Goal: Check status: Check status

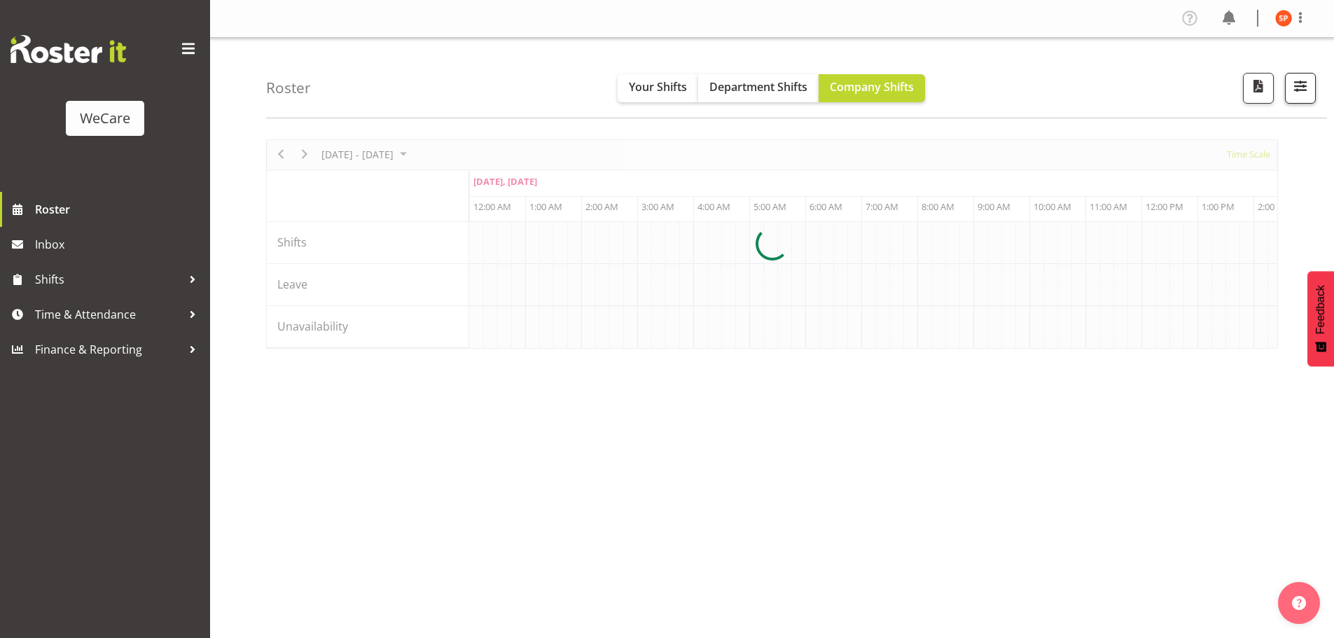
scroll to position [0, 4035]
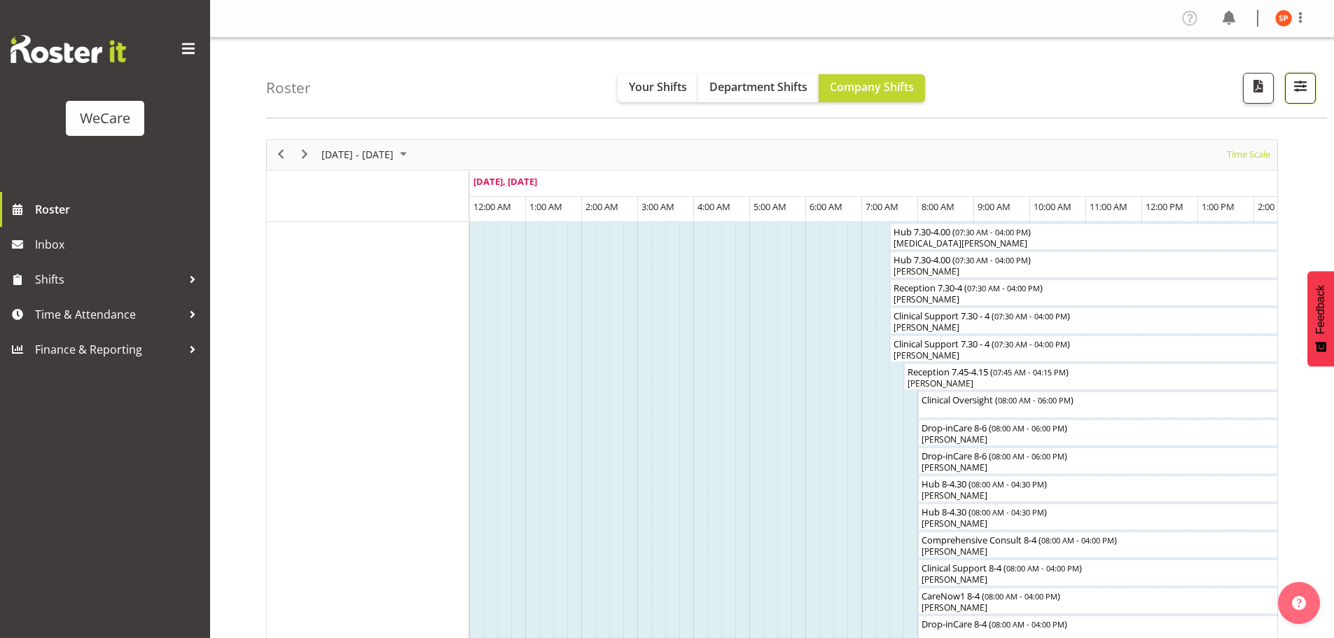
click at [1306, 83] on span "button" at bounding box center [1301, 86] width 18 height 18
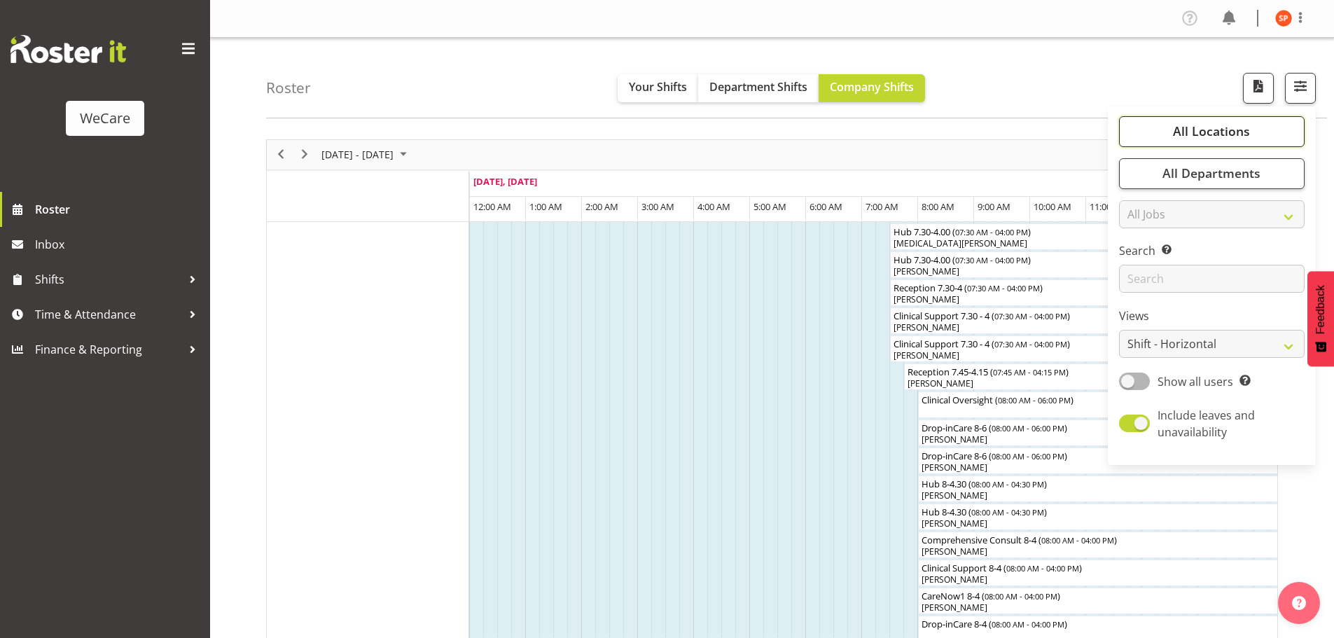
click at [1225, 131] on span "All Locations" at bounding box center [1211, 131] width 77 height 17
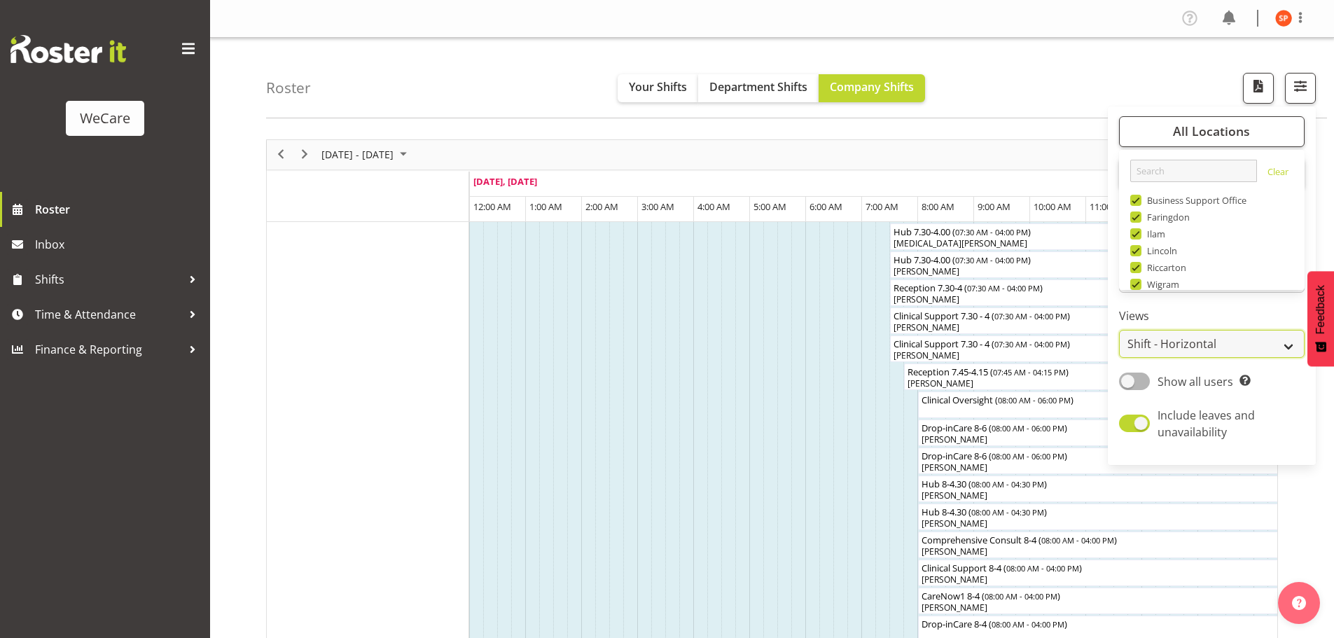
click at [1204, 343] on select "Staff Role Shift - Horizontal Shift - Vertical Staff - Location" at bounding box center [1212, 344] width 186 height 28
select select "location"
click at [1120, 330] on select "Staff Role Shift - Horizontal Shift - Vertical Staff - Location" at bounding box center [1212, 344] width 186 height 28
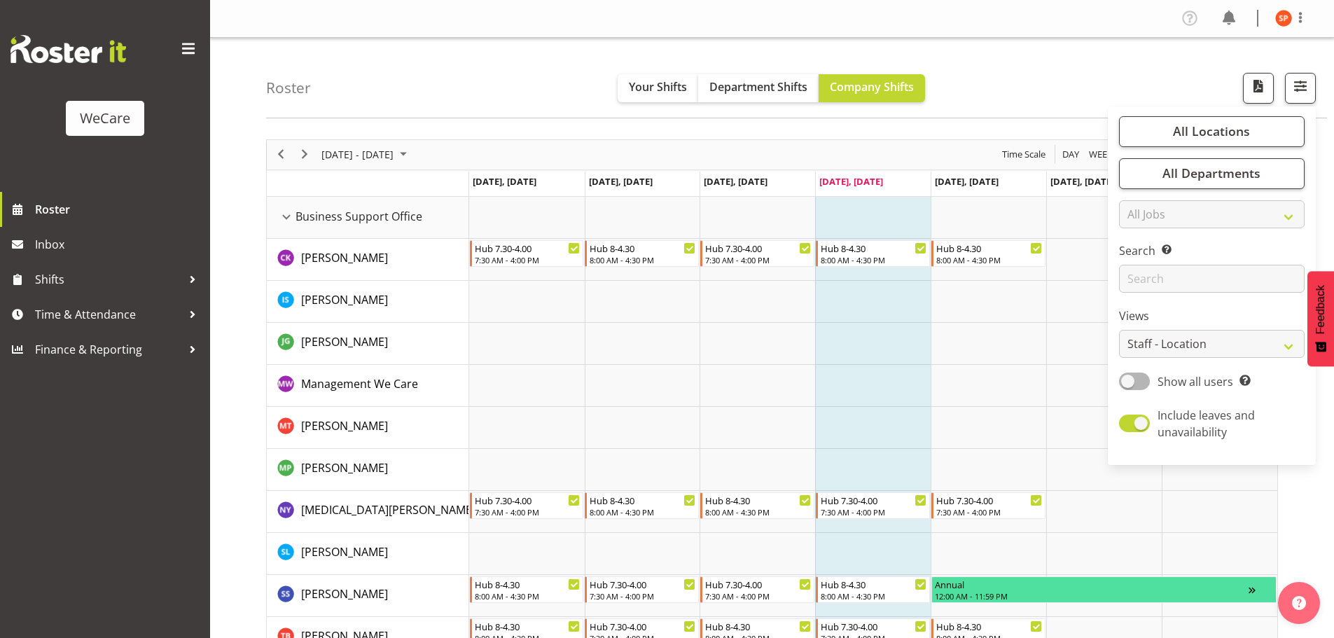
click at [1041, 69] on div "Roster Your Shifts Department Shifts Company Shifts All Locations Clear Busines…" at bounding box center [796, 78] width 1061 height 81
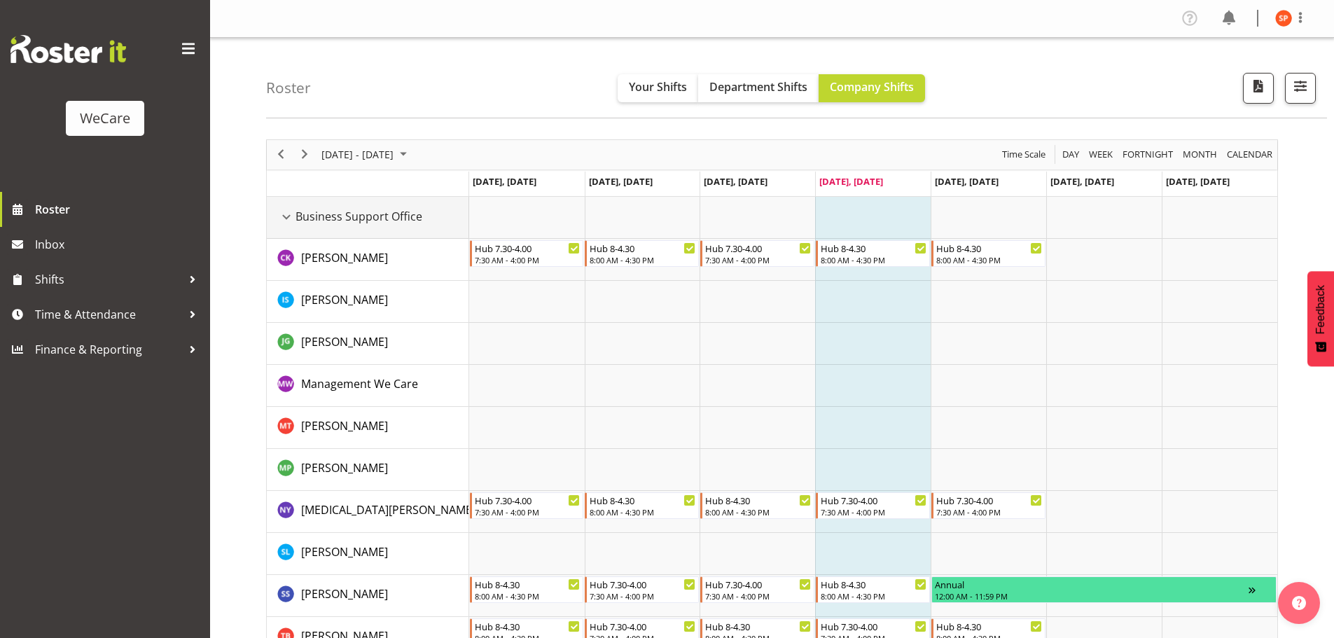
click at [286, 214] on div "Business Support Office resource" at bounding box center [286, 217] width 18 height 18
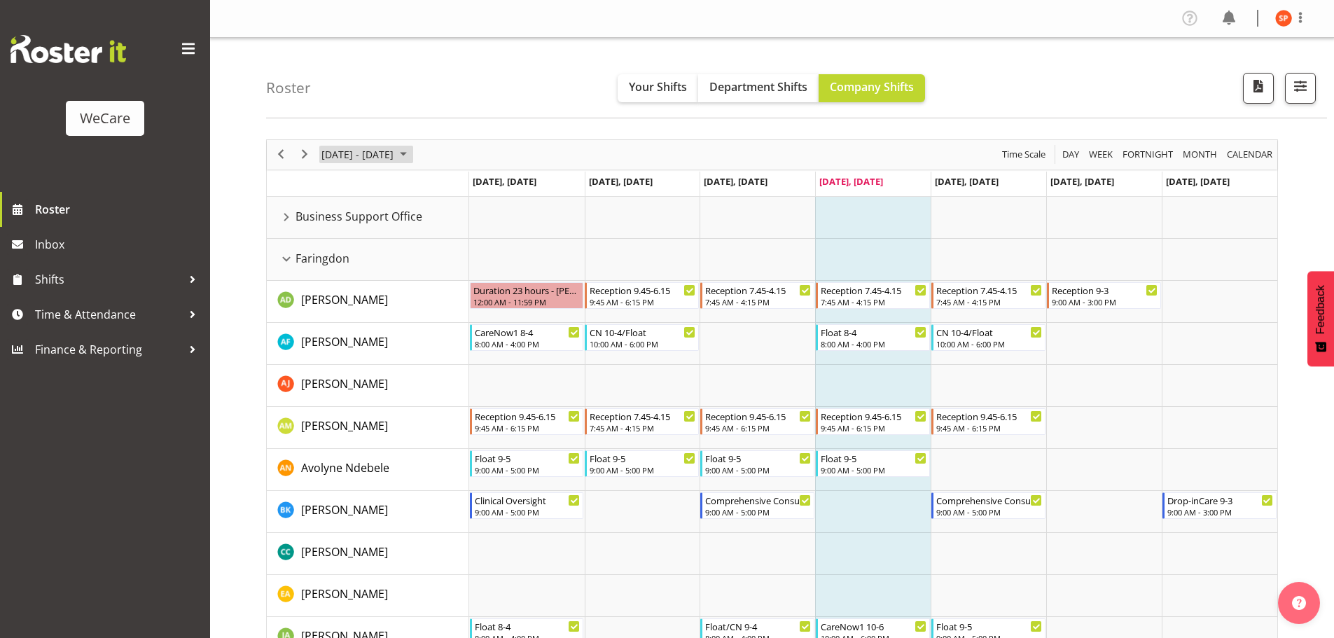
click at [362, 159] on span "[DATE] - [DATE]" at bounding box center [357, 155] width 75 height 18
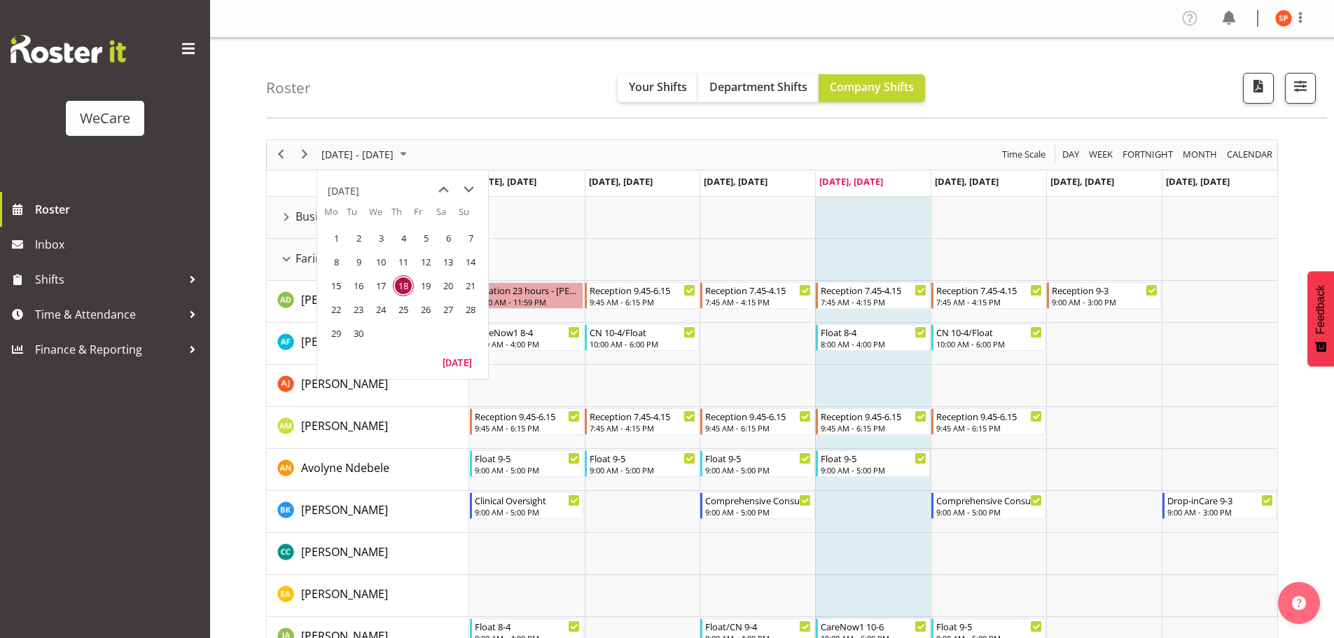
click at [405, 309] on span "25" at bounding box center [403, 309] width 21 height 21
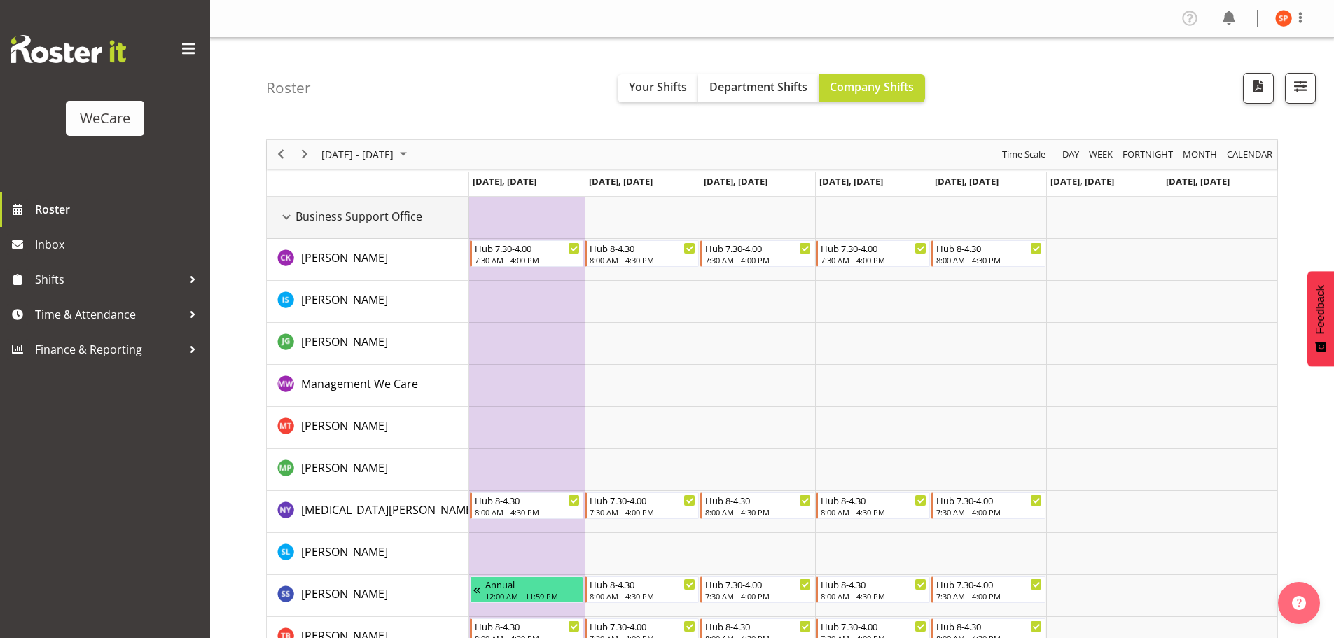
drag, startPoint x: 292, startPoint y: 214, endPoint x: 301, endPoint y: 308, distance: 94.2
click at [292, 214] on div "Business Support Office resource" at bounding box center [286, 217] width 18 height 18
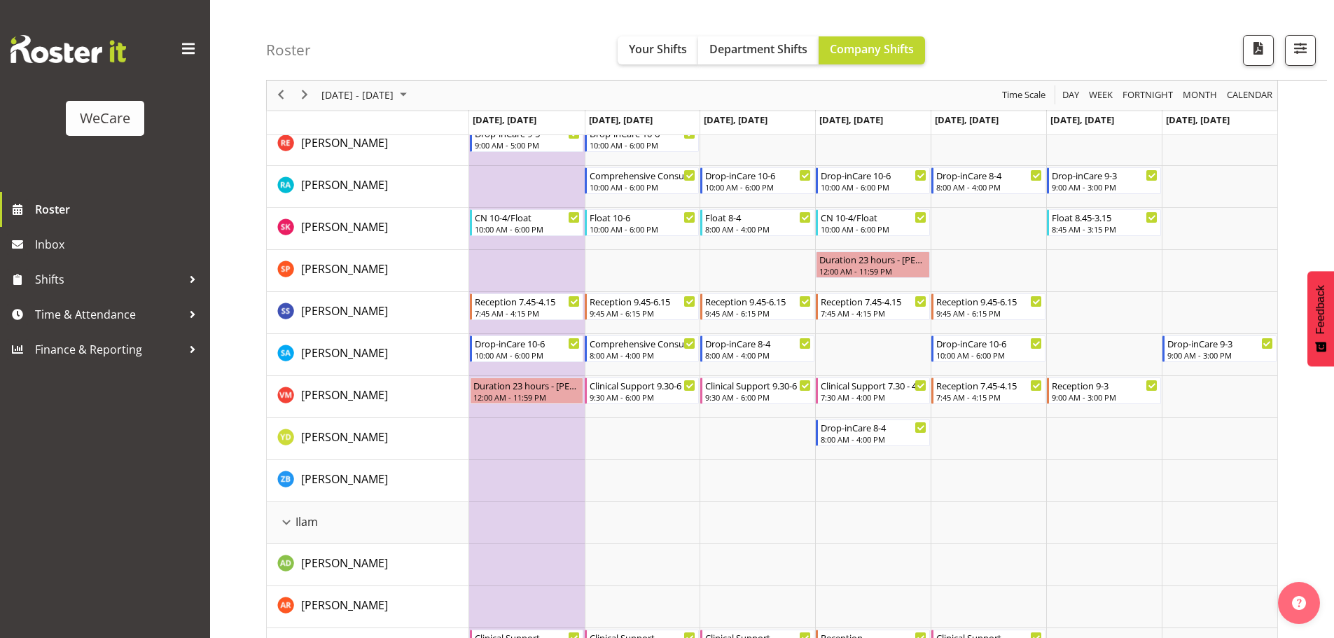
scroll to position [841, 0]
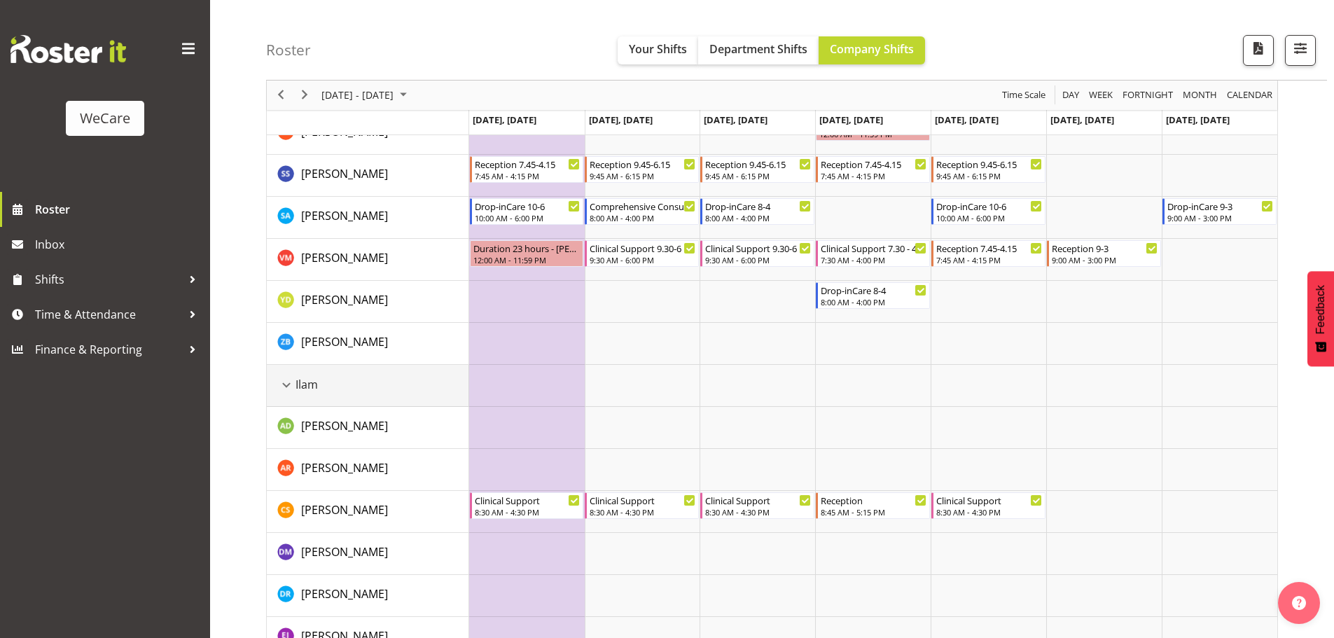
click at [282, 382] on div "Ilam resource" at bounding box center [286, 385] width 18 height 18
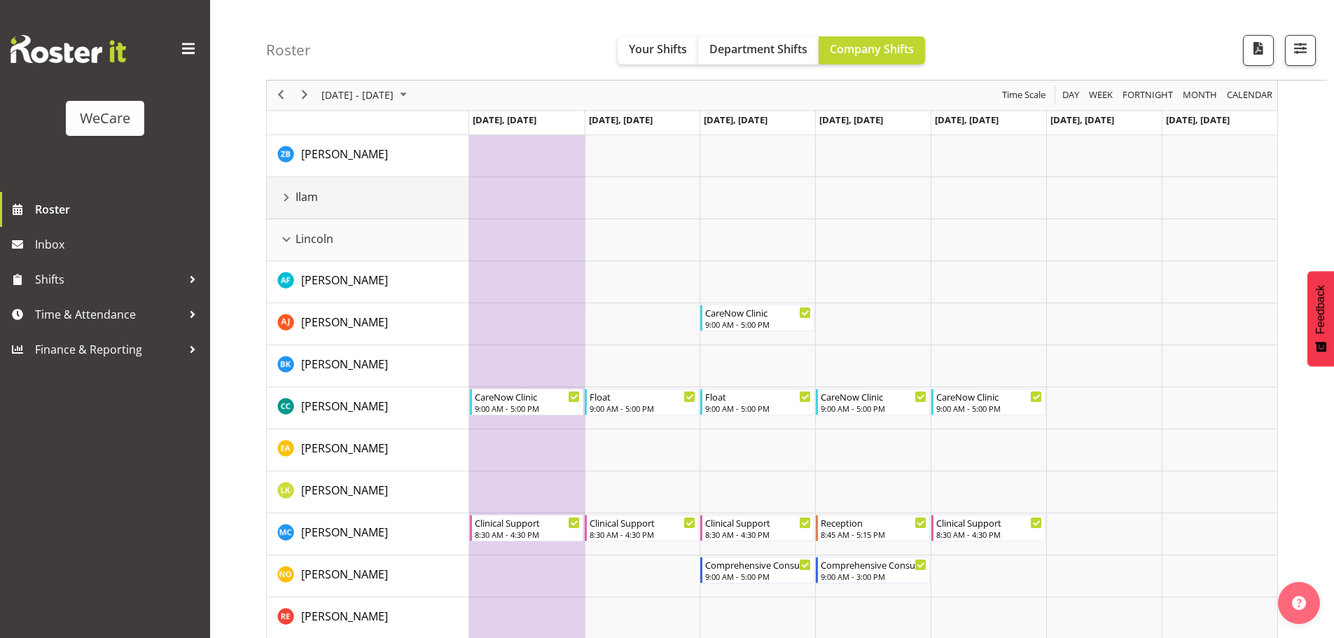
scroll to position [911, 0]
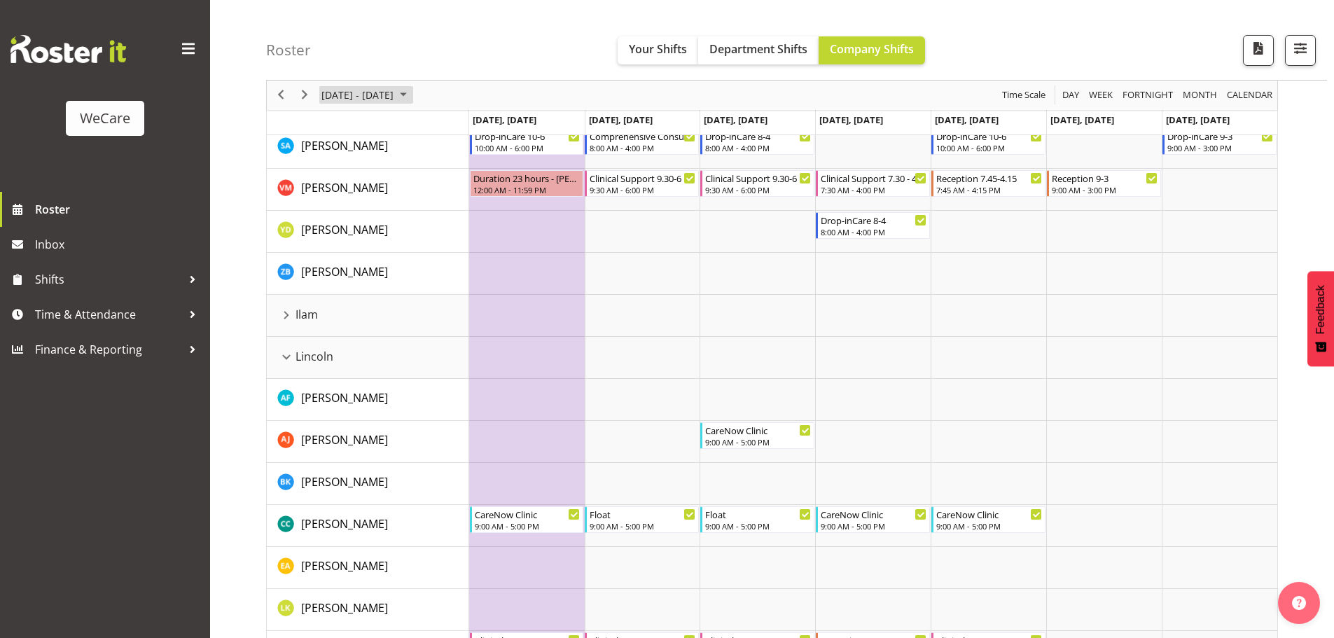
click at [389, 90] on span "[DATE] - [DATE]" at bounding box center [357, 96] width 75 height 18
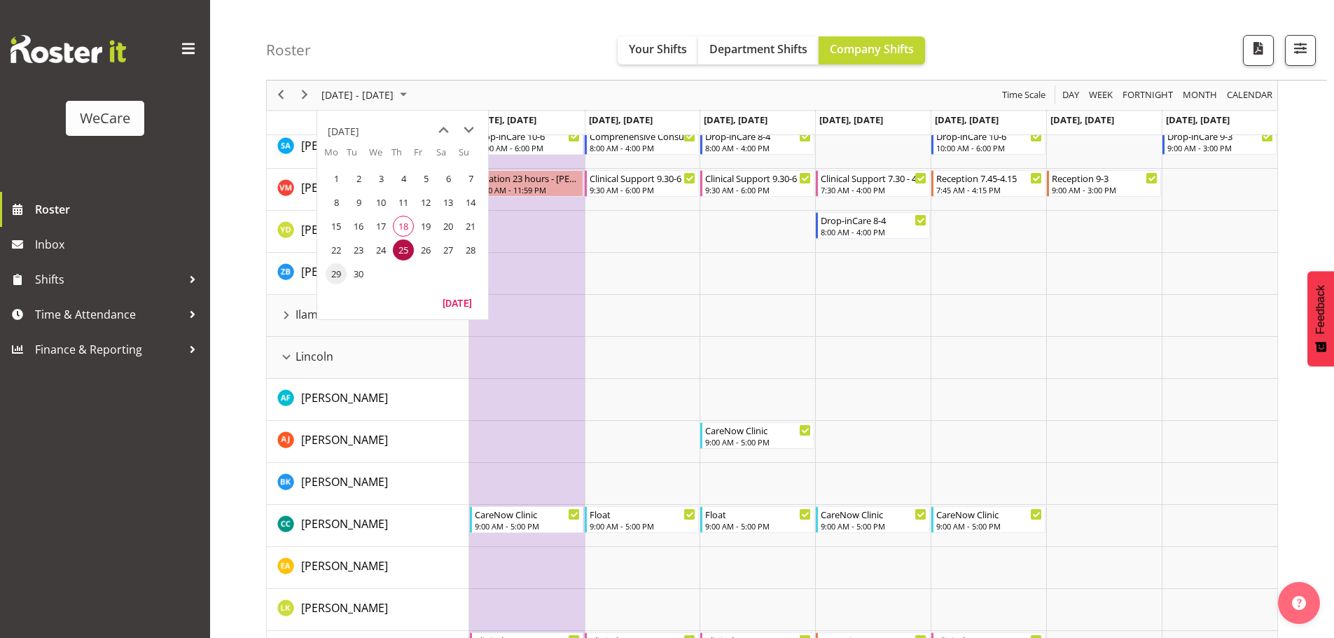
click at [336, 275] on span "29" at bounding box center [336, 273] width 21 height 21
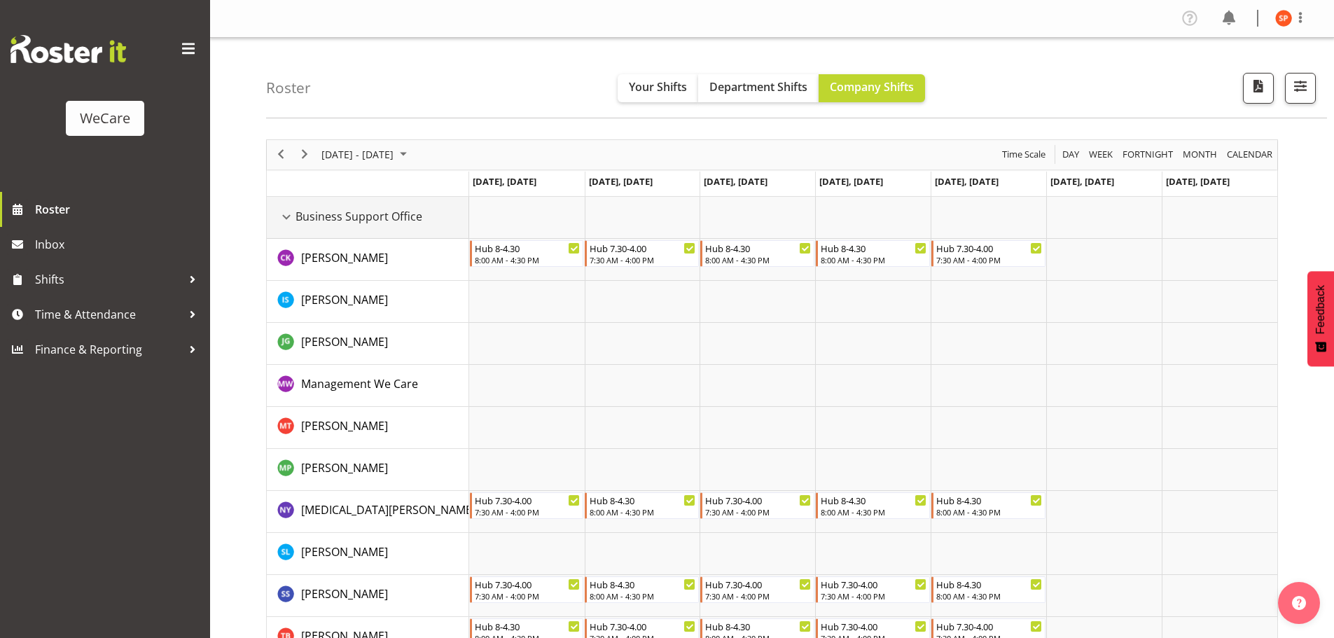
click at [288, 213] on div "Business Support Office resource" at bounding box center [286, 217] width 18 height 18
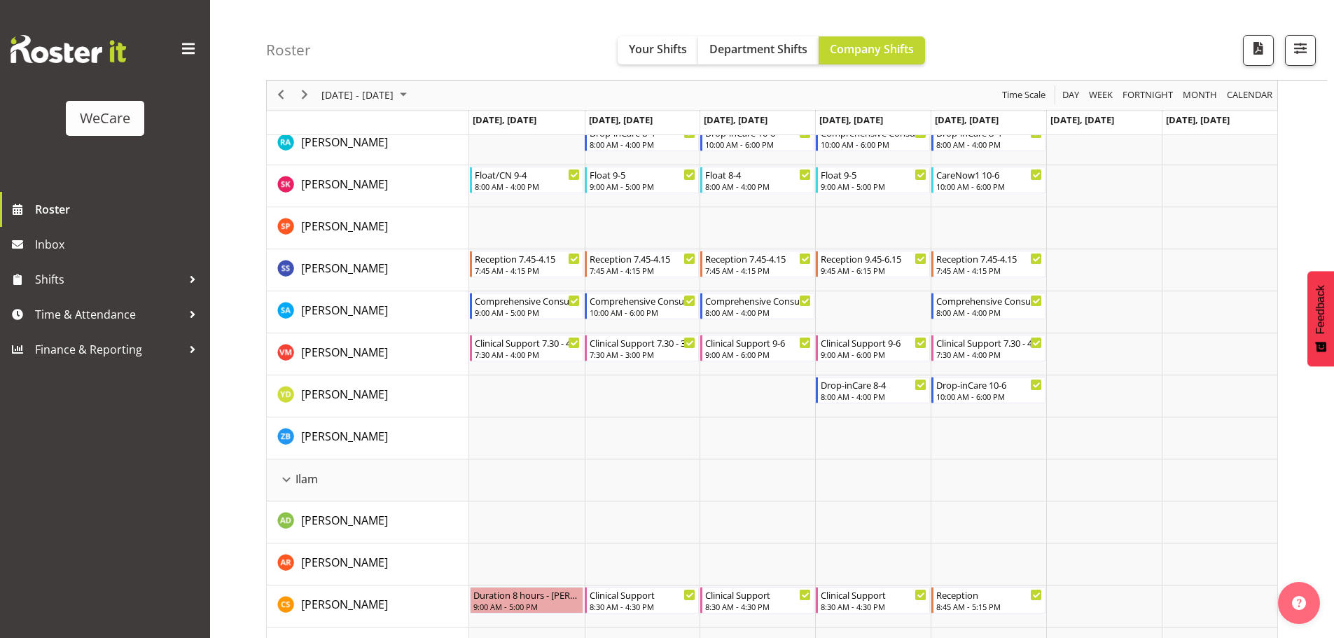
scroll to position [981, 0]
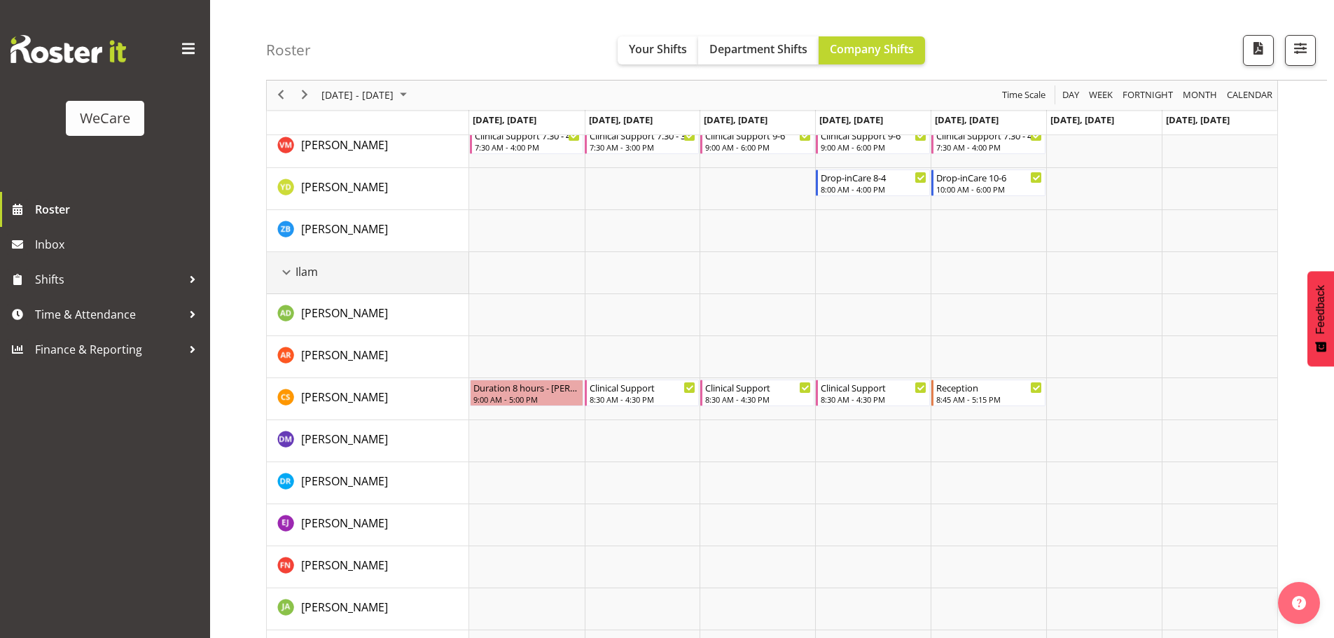
click at [285, 273] on div "Ilam resource" at bounding box center [286, 272] width 18 height 18
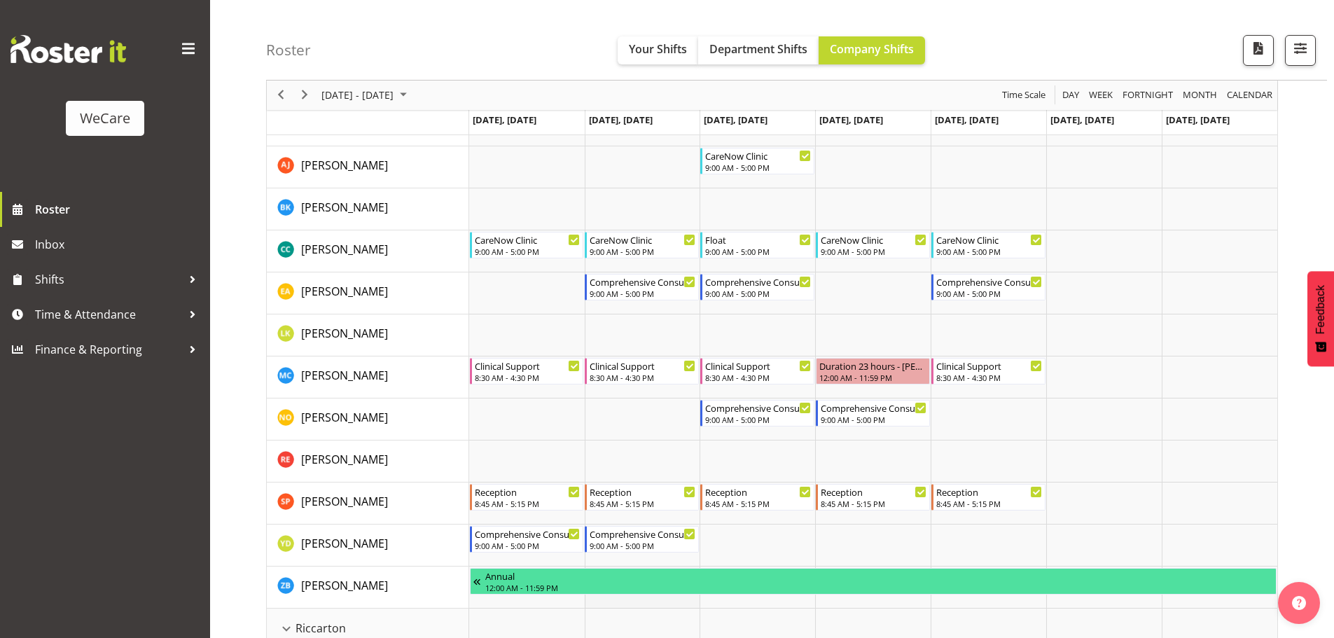
scroll to position [1191, 0]
